Goal: Information Seeking & Learning: Check status

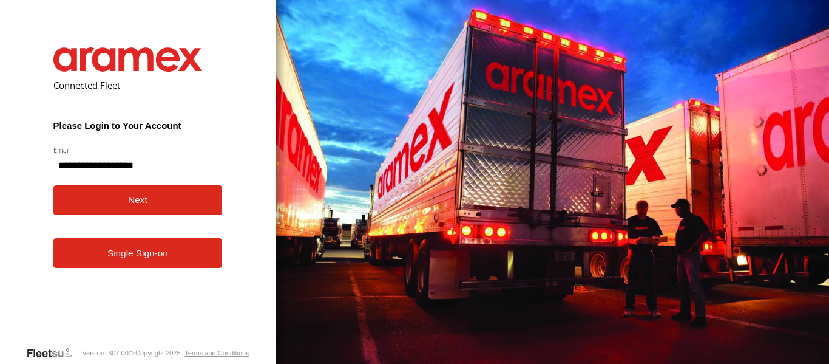
type input "**********"
click at [110, 214] on button "Next" at bounding box center [137, 200] width 169 height 30
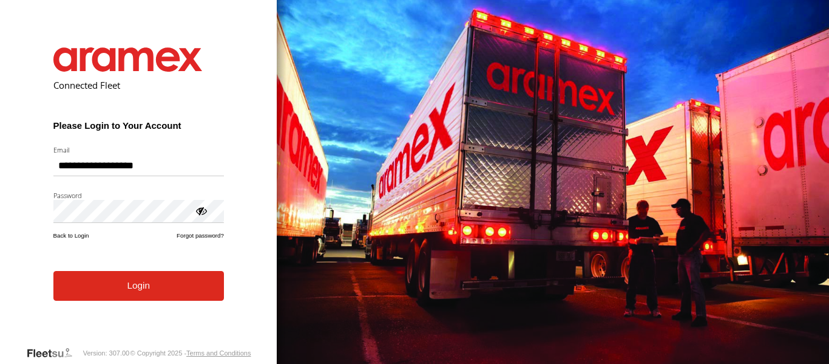
click at [148, 301] on button "Login" at bounding box center [138, 286] width 171 height 30
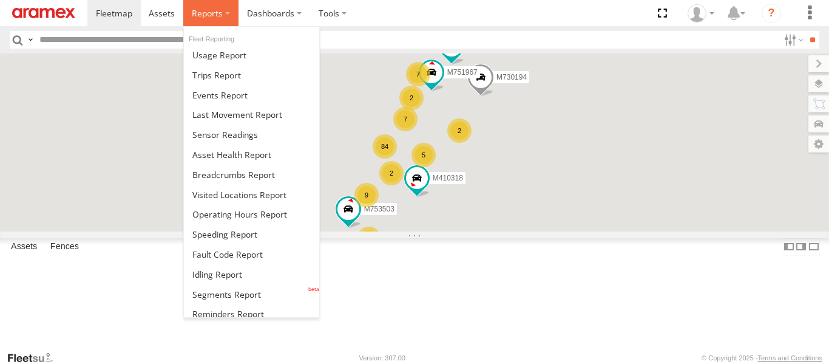
click at [222, 14] on label at bounding box center [210, 13] width 55 height 26
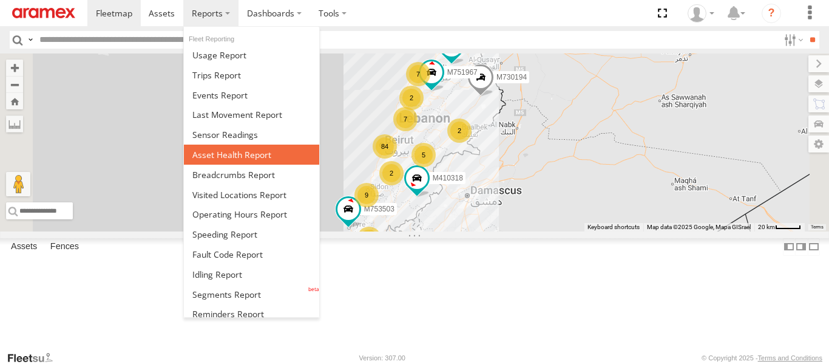
click at [248, 151] on span at bounding box center [231, 155] width 79 height 12
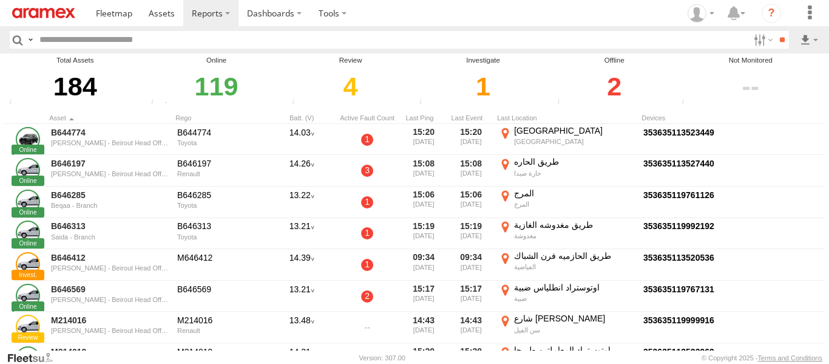
click at [618, 90] on div "2" at bounding box center [614, 87] width 121 height 42
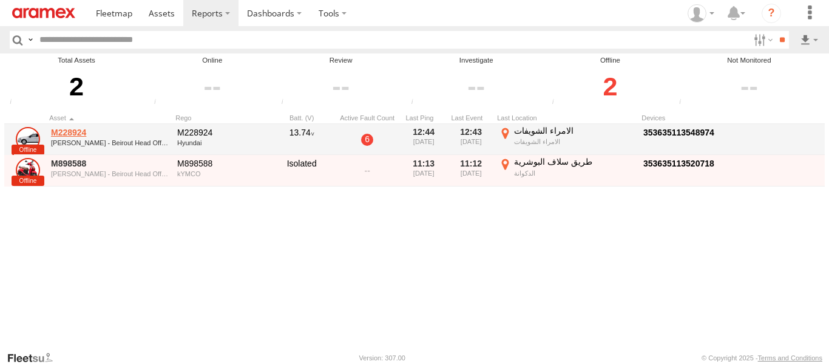
click at [75, 132] on link "M228924" at bounding box center [110, 132] width 118 height 11
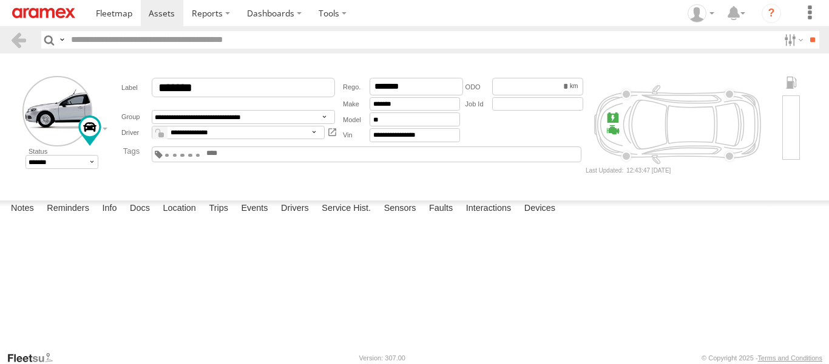
click at [0, 0] on div "Date/Time Type Note Status" at bounding box center [0, 0] width 0 height 0
click at [22, 40] on link at bounding box center [19, 40] width 18 height 18
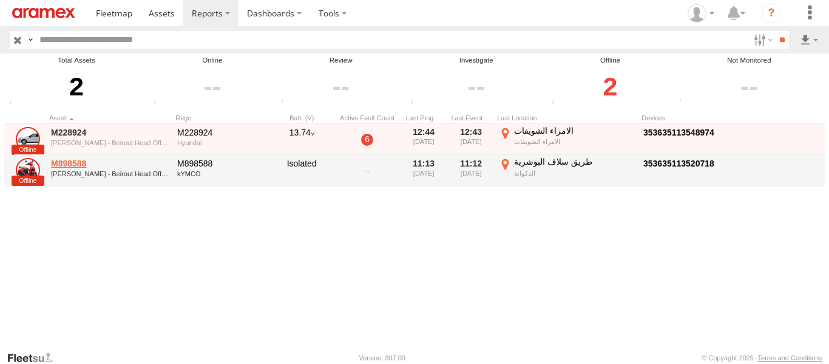
click at [66, 165] on link "M898588" at bounding box center [110, 163] width 118 height 11
